Goal: Go to known website: Access a specific website the user already knows

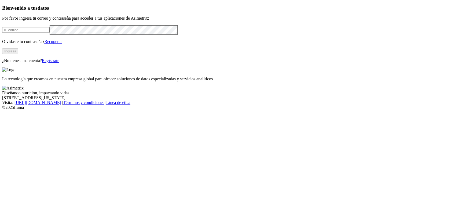
type input "[EMAIL_ADDRESS][PERSON_NAME][DOMAIN_NAME]"
click at [18, 54] on button "Ingresa" at bounding box center [10, 51] width 16 height 6
